Goal: Information Seeking & Learning: Find specific fact

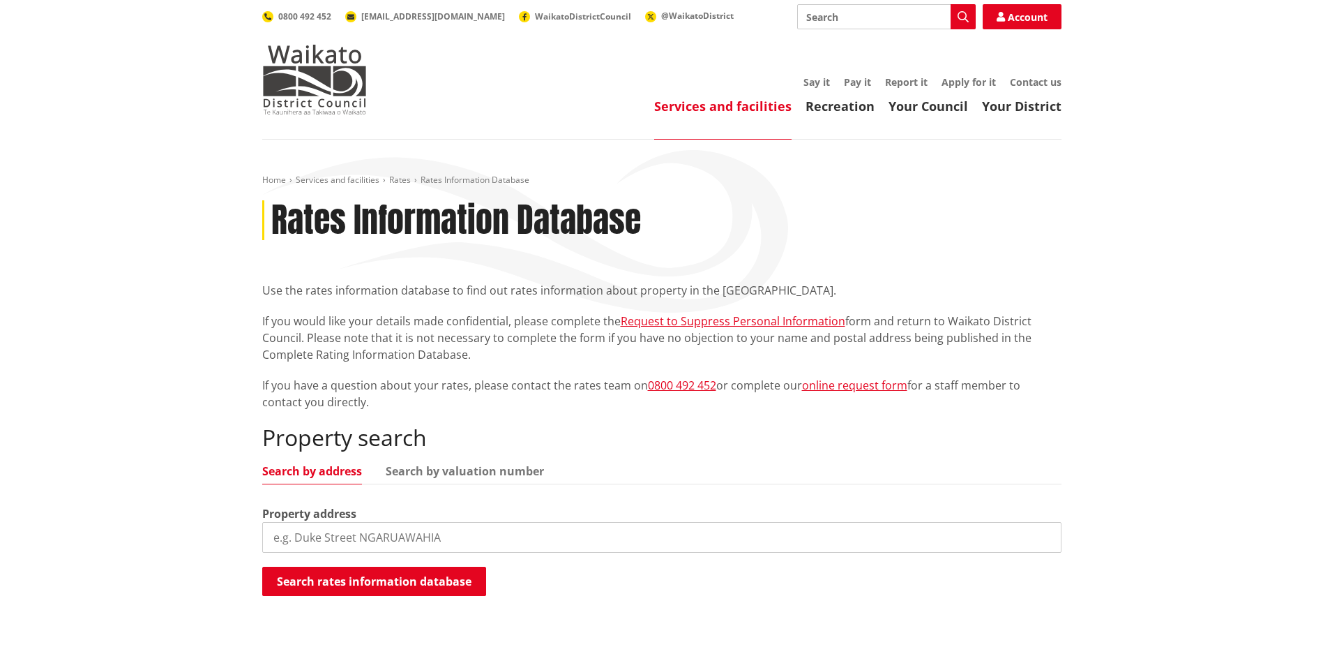
click at [324, 537] on input "search" at bounding box center [661, 537] width 799 height 31
type input "28B Culmer"
click at [389, 580] on button "Search rates information database" at bounding box center [374, 580] width 224 height 29
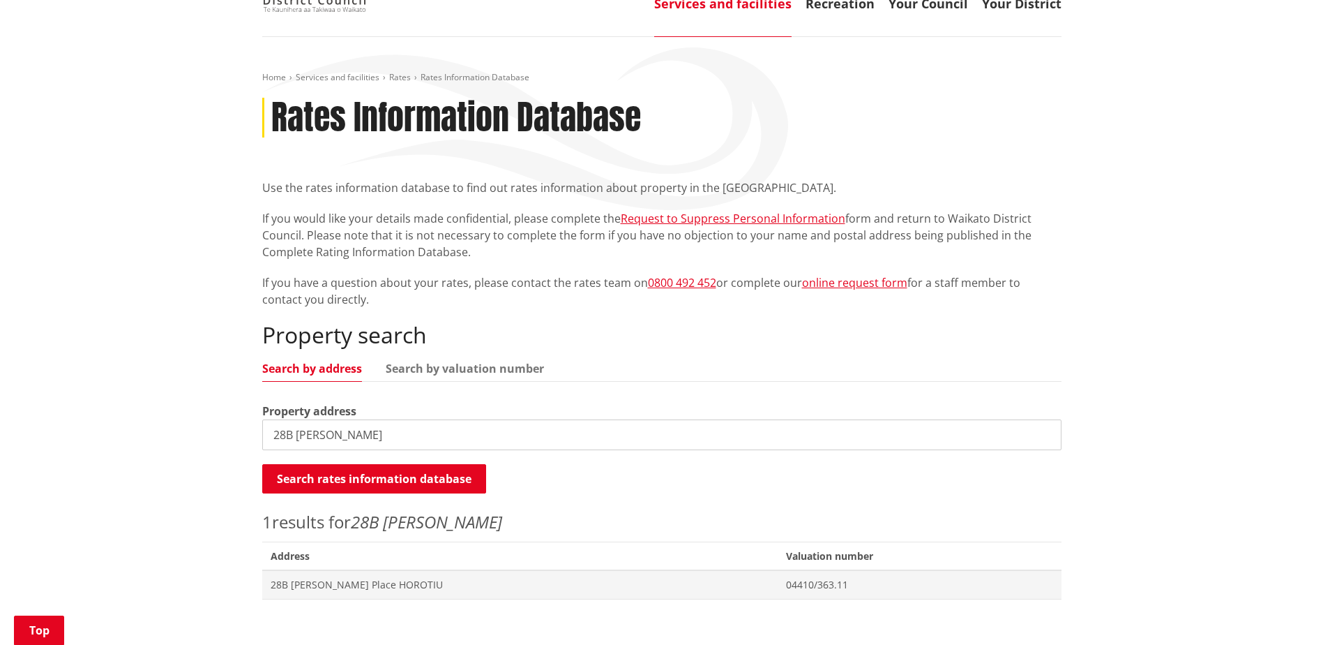
scroll to position [209, 0]
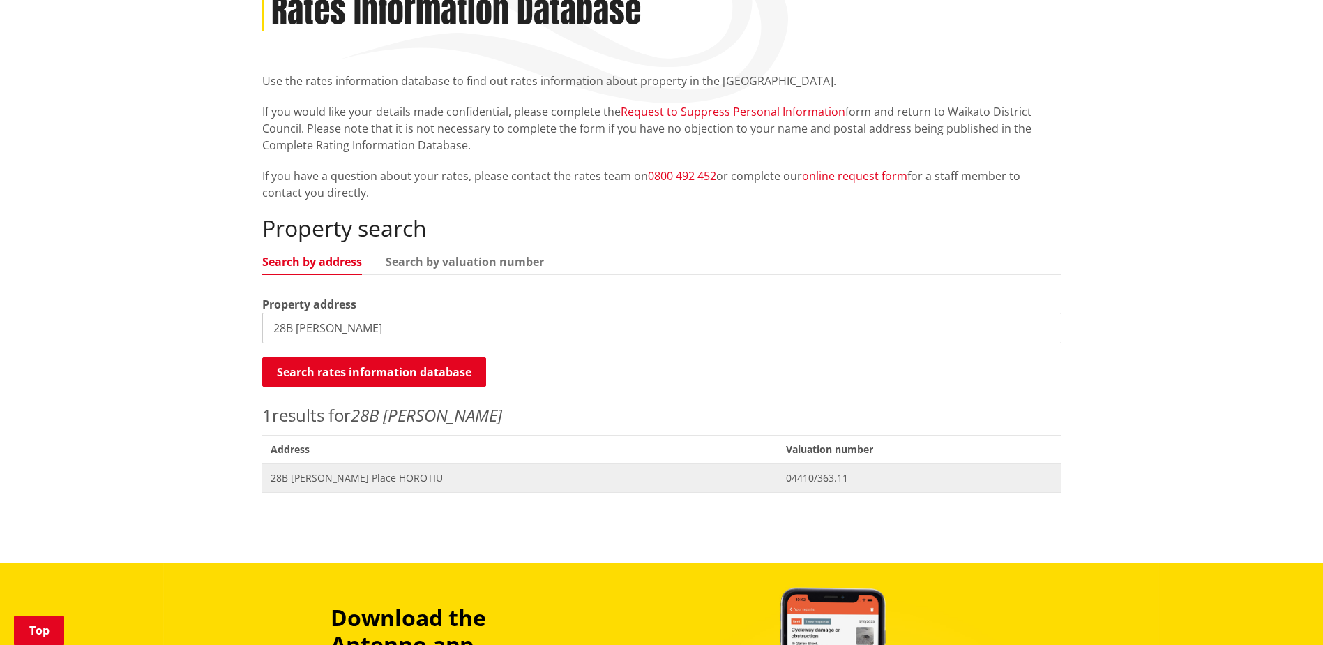
click at [330, 481] on span "28B [PERSON_NAME] Place HOROTIU" at bounding box center [520, 478] width 499 height 14
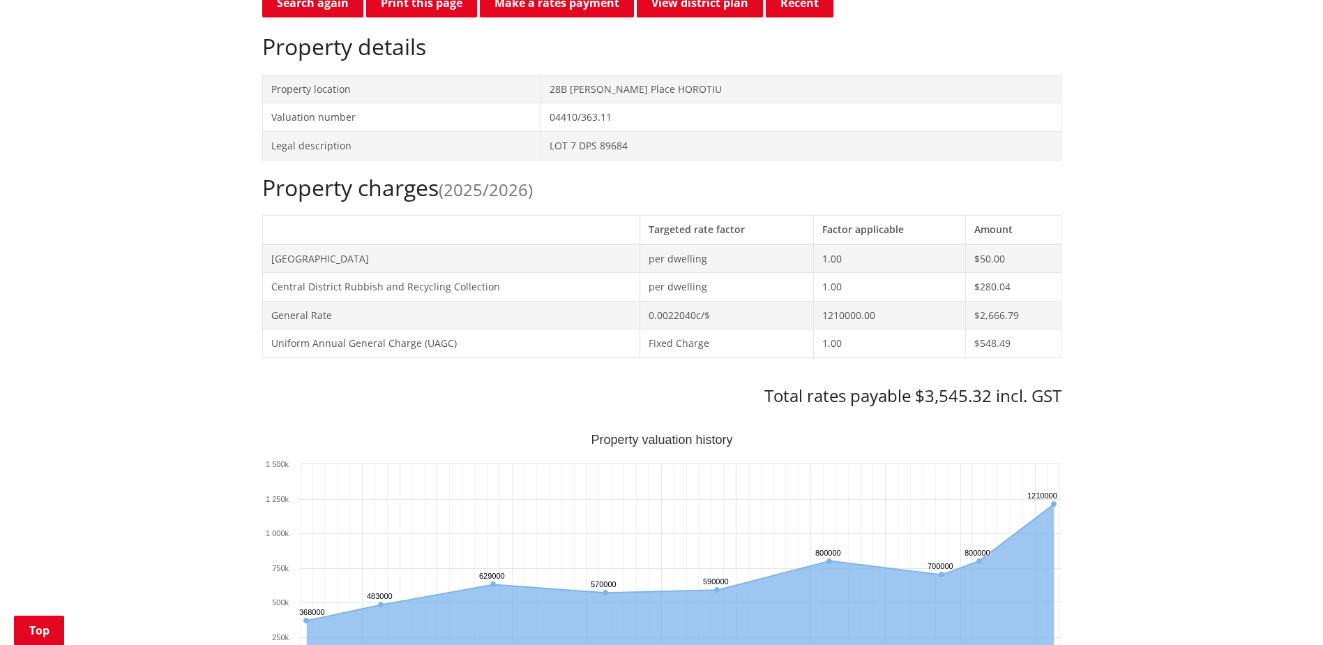
scroll to position [488, 0]
